Goal: Browse casually

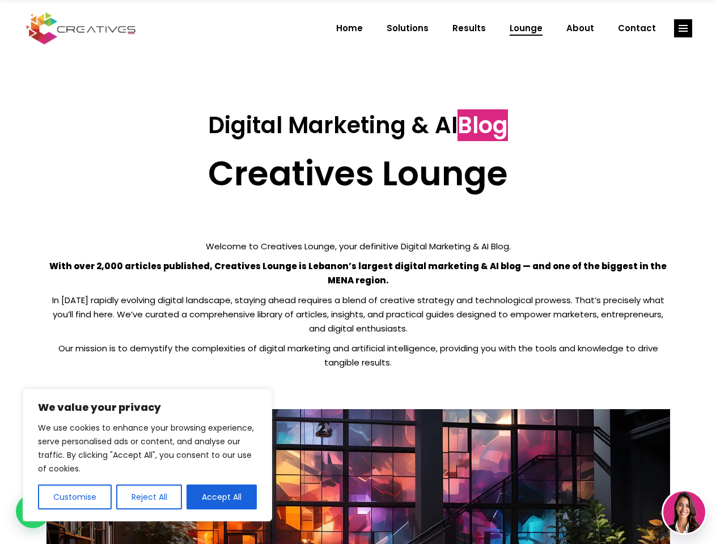
click at [358, 272] on p "With over 2,000 articles published, Creatives Lounge is Lebanon’s largest digit…" at bounding box center [357, 273] width 623 height 28
click at [74, 497] on button "Customise" at bounding box center [75, 497] width 74 height 25
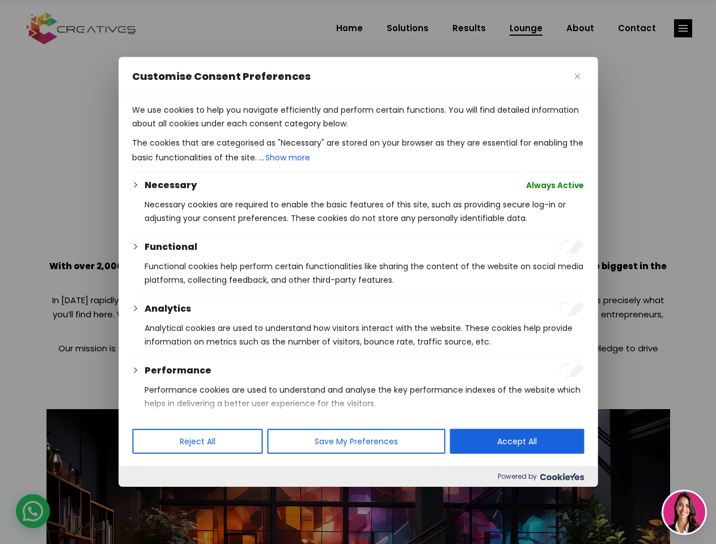
click at [149, 497] on div at bounding box center [358, 272] width 716 height 544
click at [683, 28] on div at bounding box center [358, 272] width 716 height 544
click at [684, 512] on img at bounding box center [684, 512] width 42 height 42
